Goal: Task Accomplishment & Management: Manage account settings

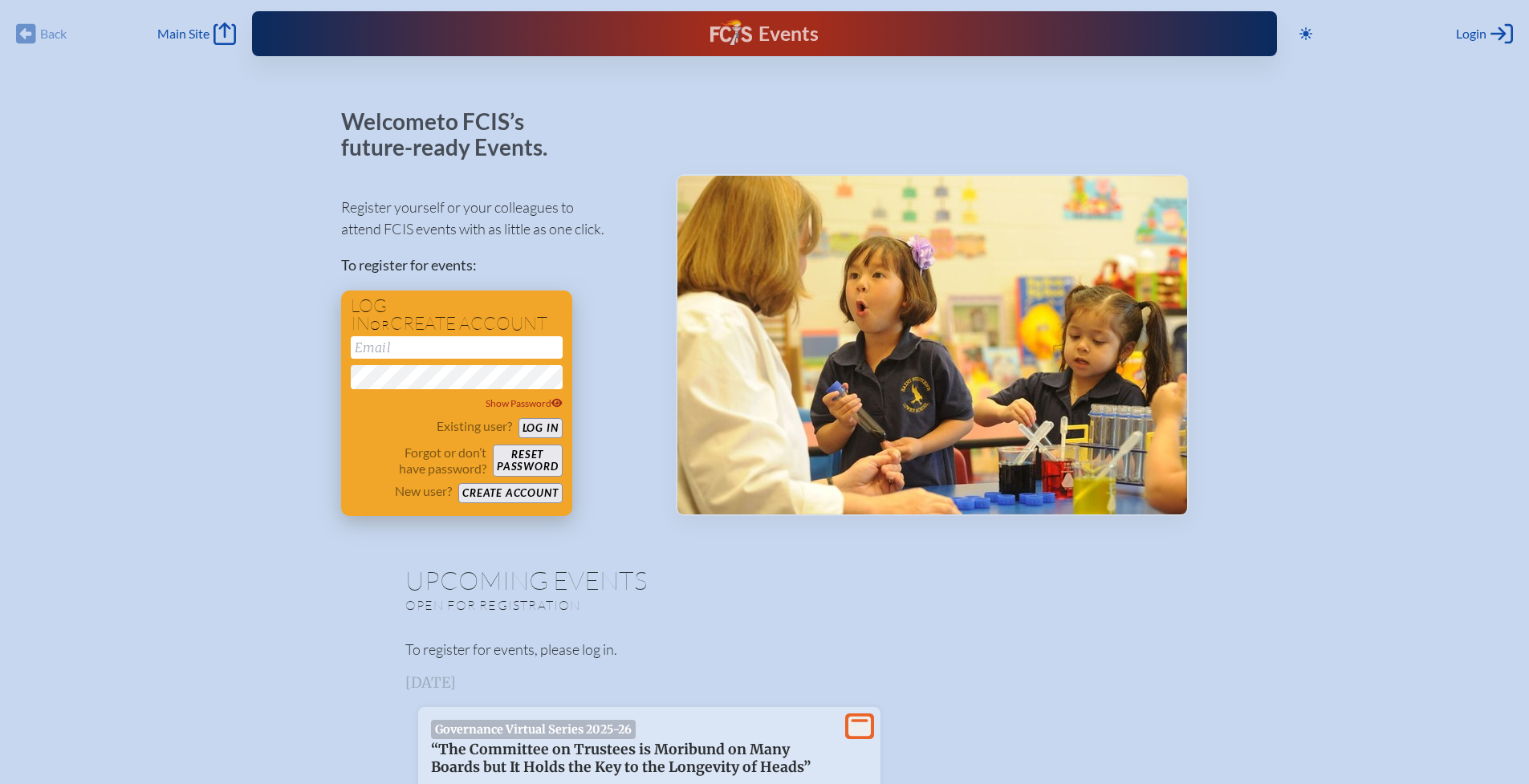
type input "[EMAIL_ADDRESS][DOMAIN_NAME]"
click at [544, 430] on button "Log in" at bounding box center [540, 428] width 44 height 20
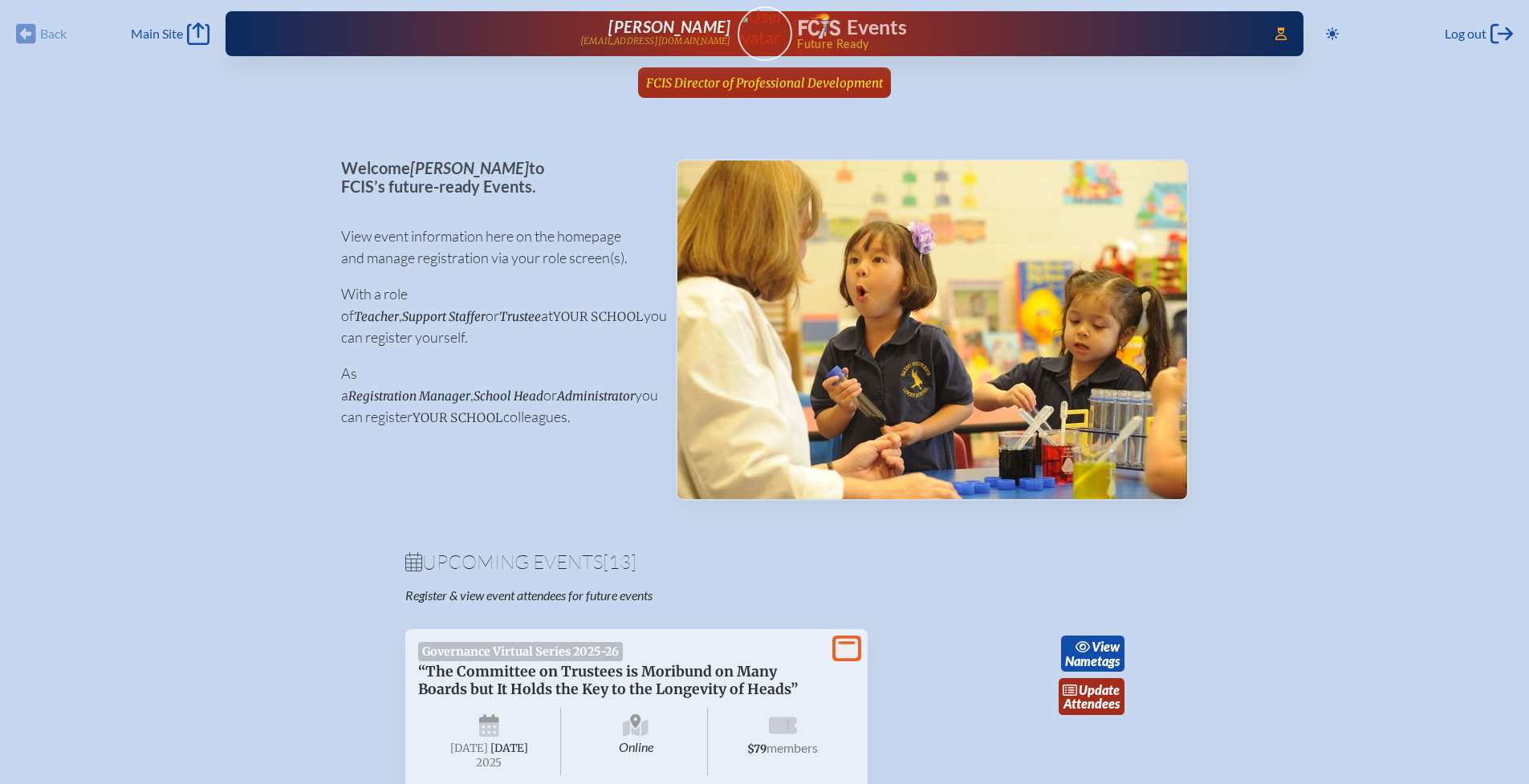
click at [765, 73] on span "FCIS Director of Professional Development" at bounding box center [764, 82] width 237 height 18
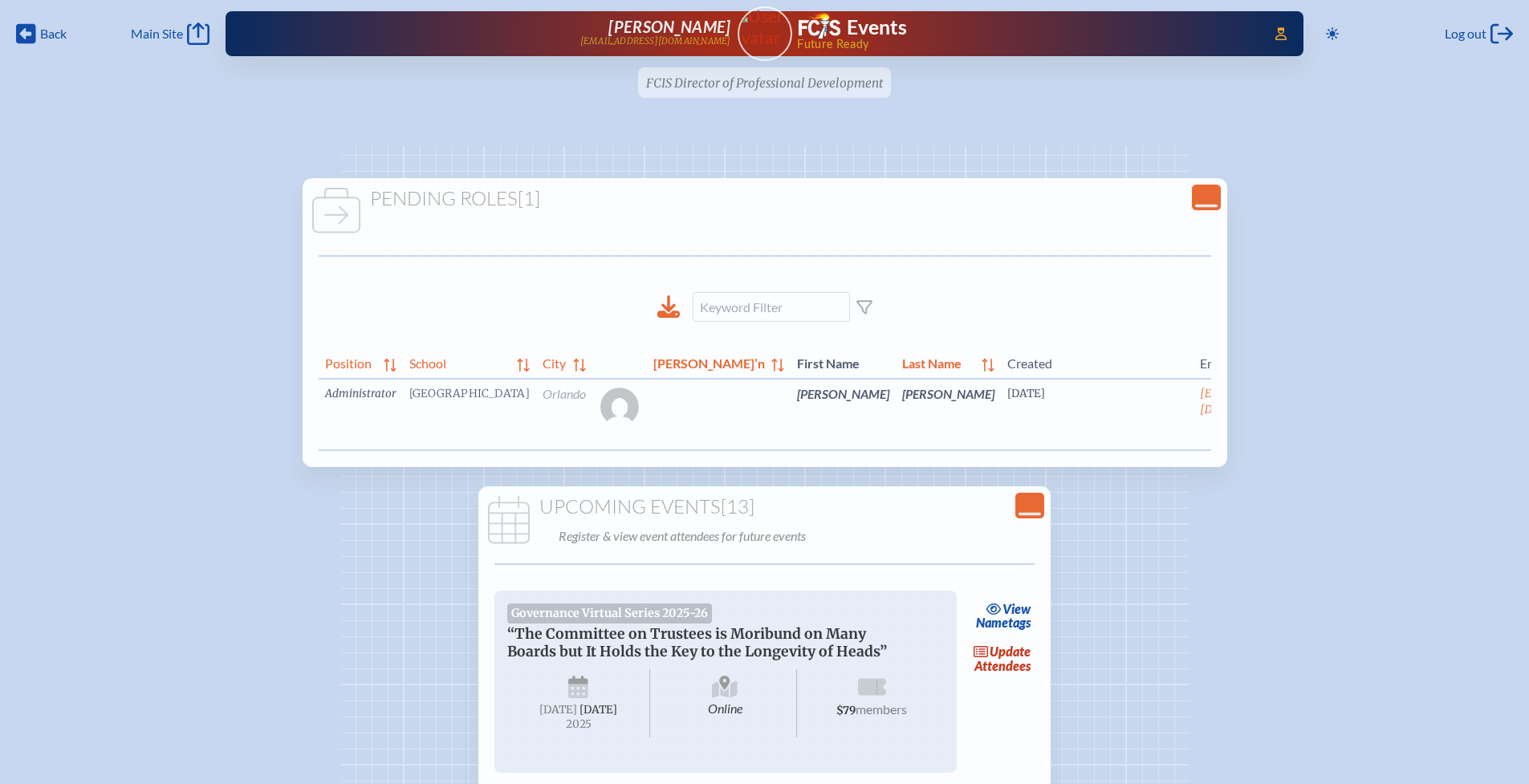
click at [1306, 414] on link "edit Person’s Details" at bounding box center [1333, 417] width 54 height 50
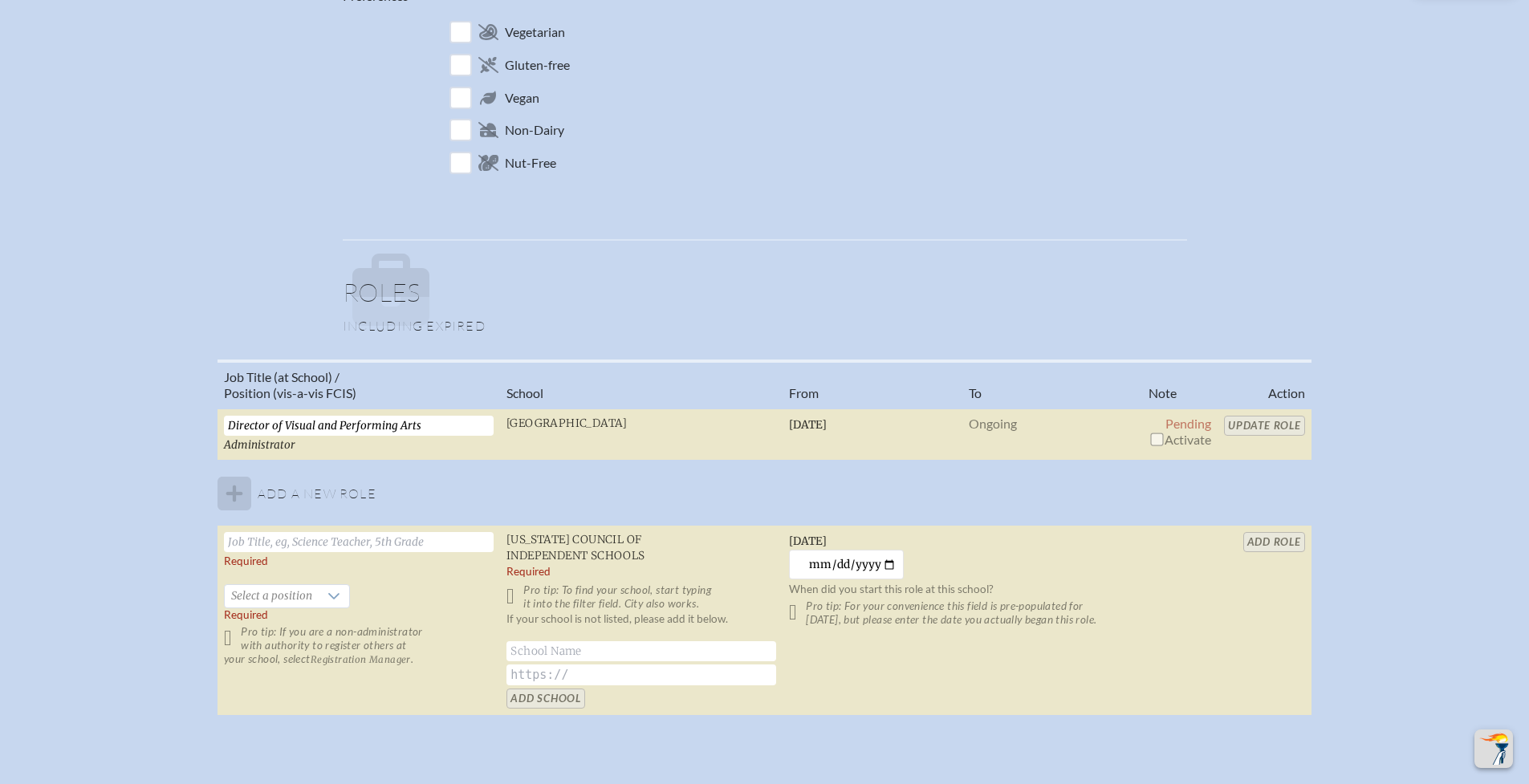
scroll to position [843, 0]
drag, startPoint x: 1158, startPoint y: 439, endPoint x: 1193, endPoint y: 437, distance: 35.1
click at [1158, 439] on input "checkbox" at bounding box center [1157, 438] width 13 height 13
checkbox input "true"
click at [1246, 427] on input "Update Role" at bounding box center [1264, 424] width 81 height 20
